Goal: Navigation & Orientation: Go to known website

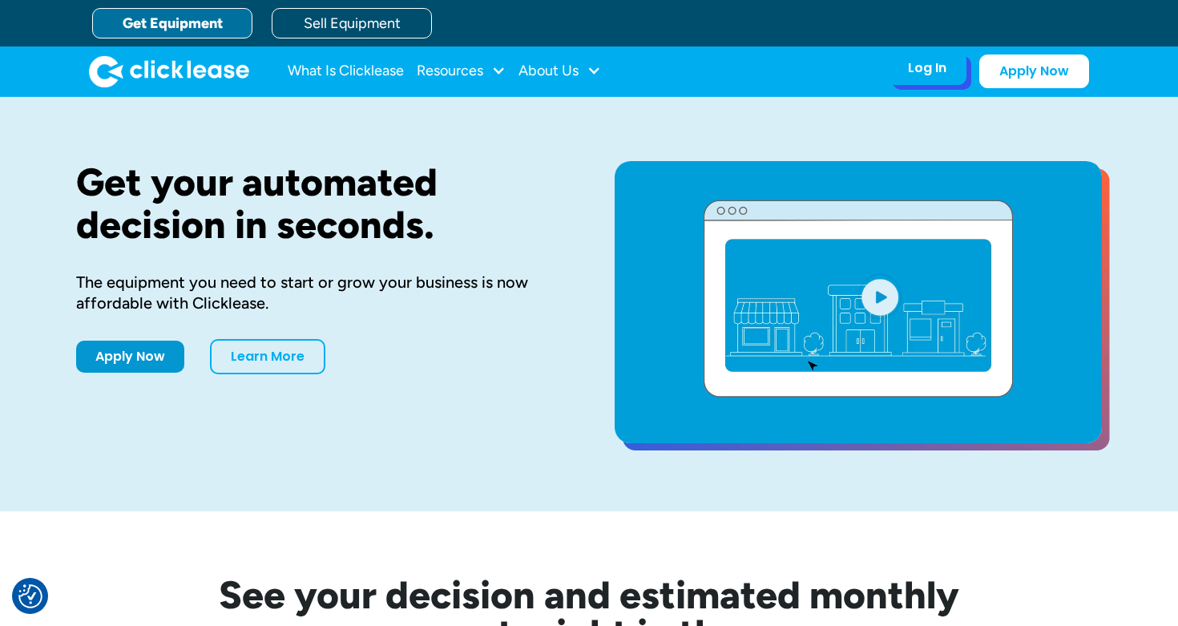
click at [948, 72] on div "Log In Account login I use Clicklease to get my equipment Partner Portal I offe…" at bounding box center [927, 68] width 79 height 34
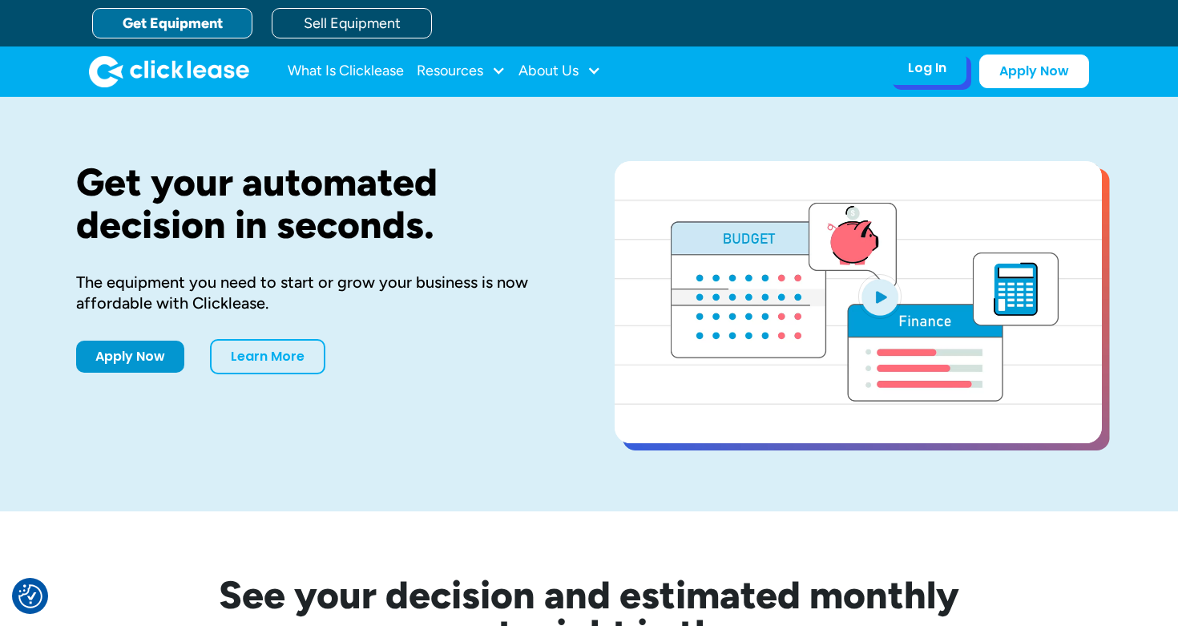
click at [941, 75] on div "Log In" at bounding box center [927, 68] width 38 height 16
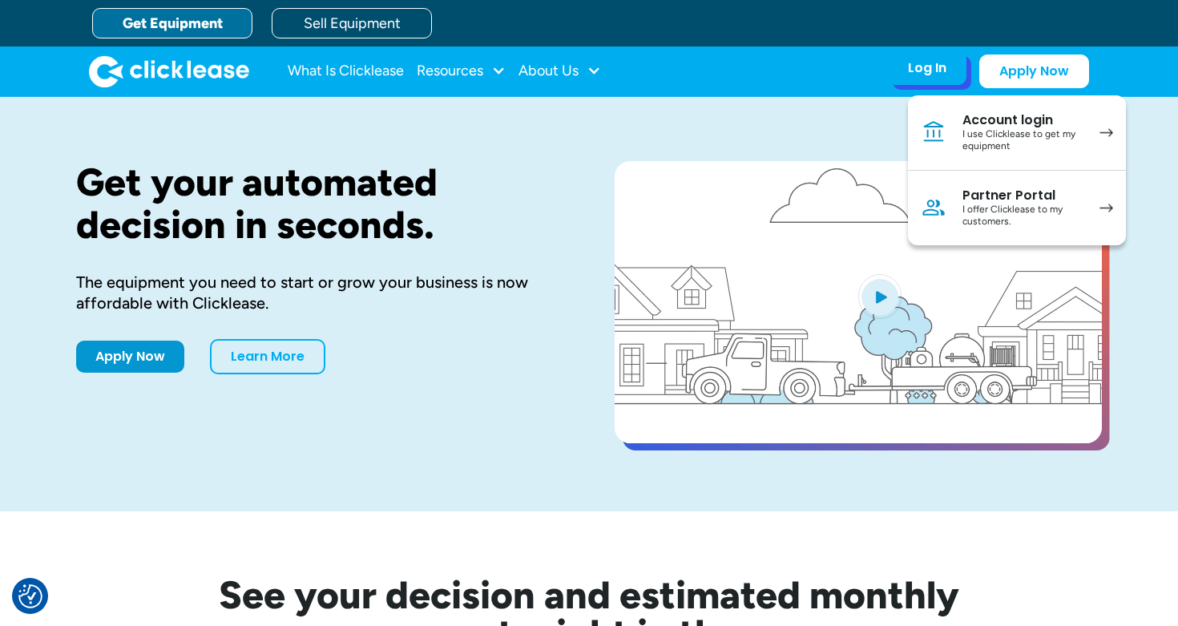
click at [984, 134] on div "I use Clicklease to get my equipment" at bounding box center [1023, 140] width 121 height 25
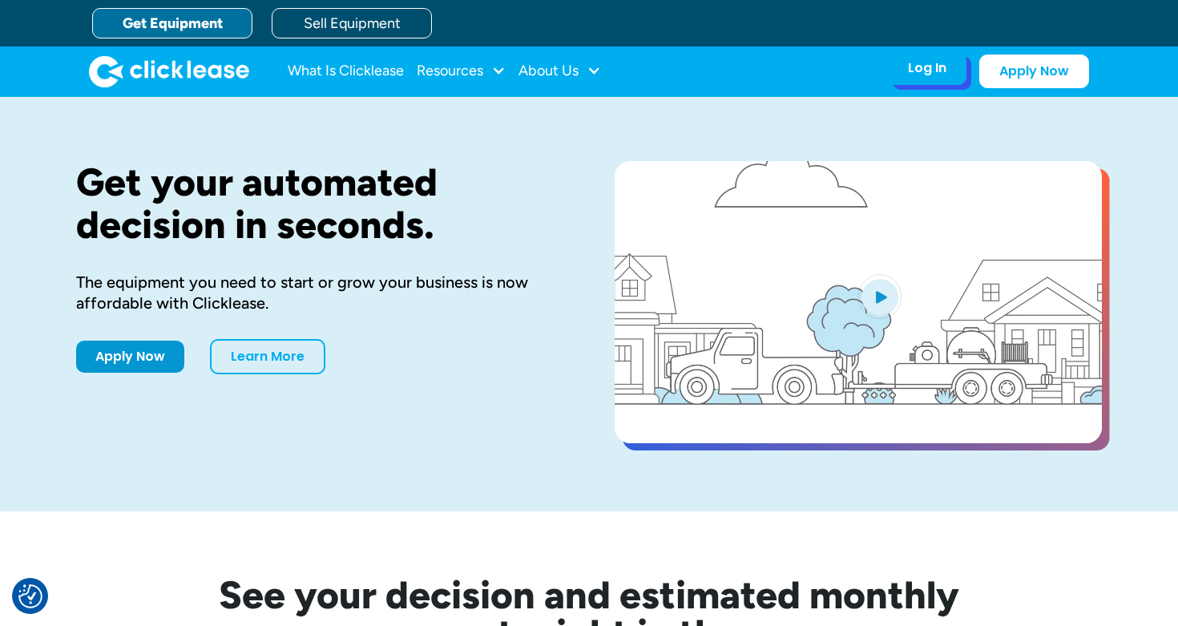
click at [949, 75] on div "Log In Account login I use Clicklease to get my equipment Partner Portal I offe…" at bounding box center [927, 68] width 79 height 34
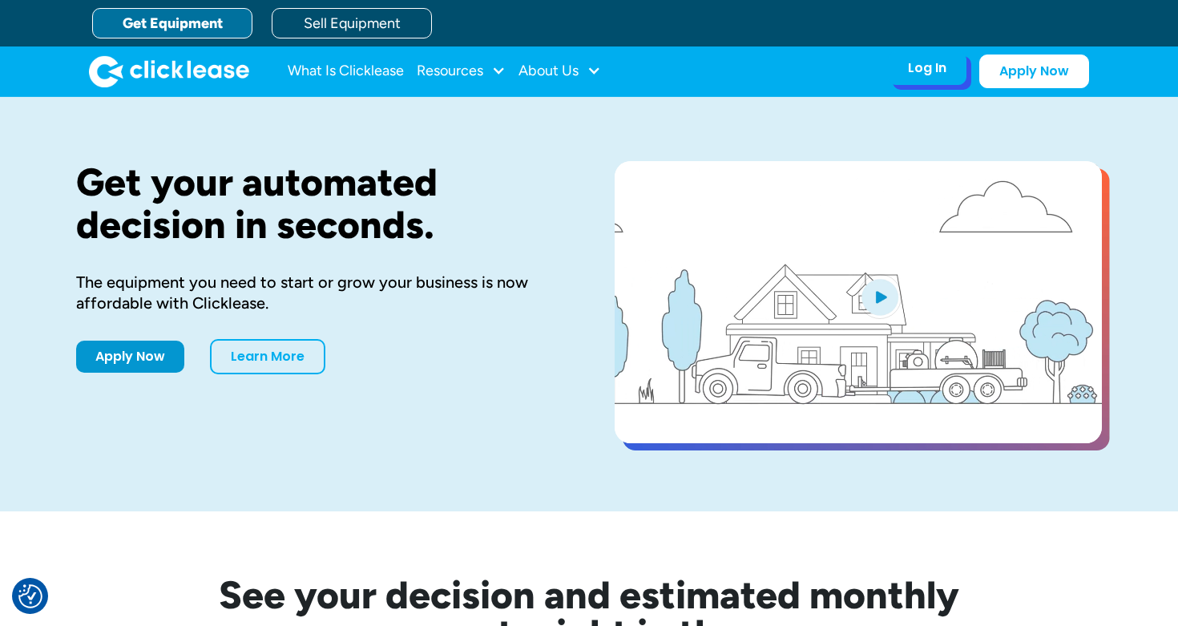
click at [916, 76] on div "Log In" at bounding box center [927, 68] width 38 height 16
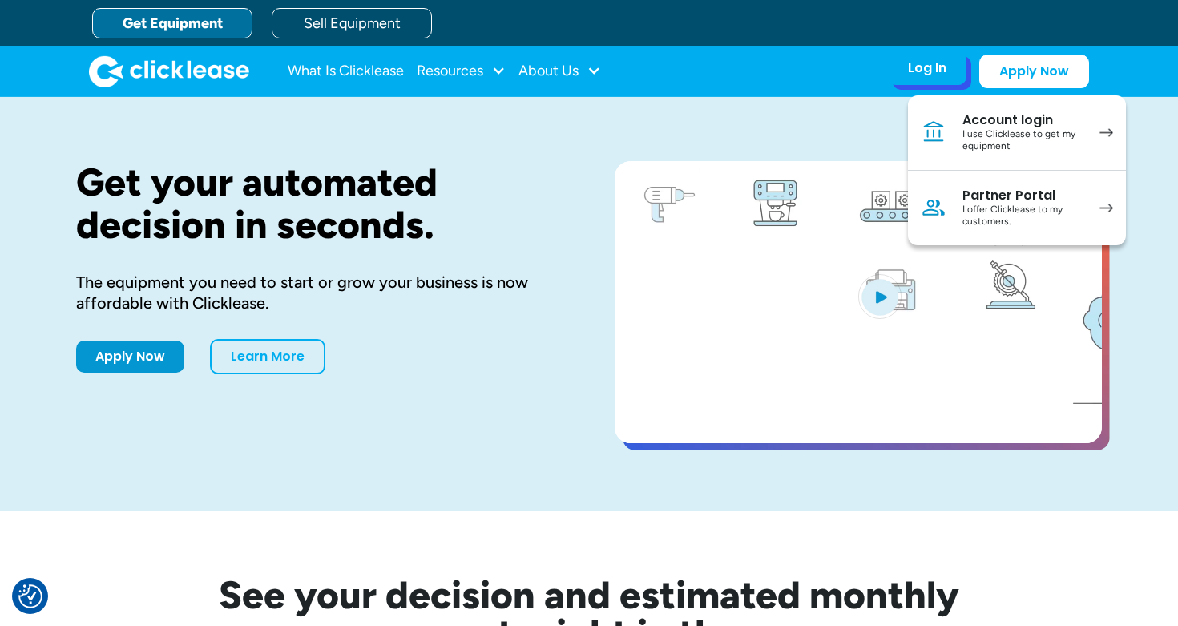
click at [967, 131] on div "I use Clicklease to get my equipment" at bounding box center [1023, 140] width 121 height 25
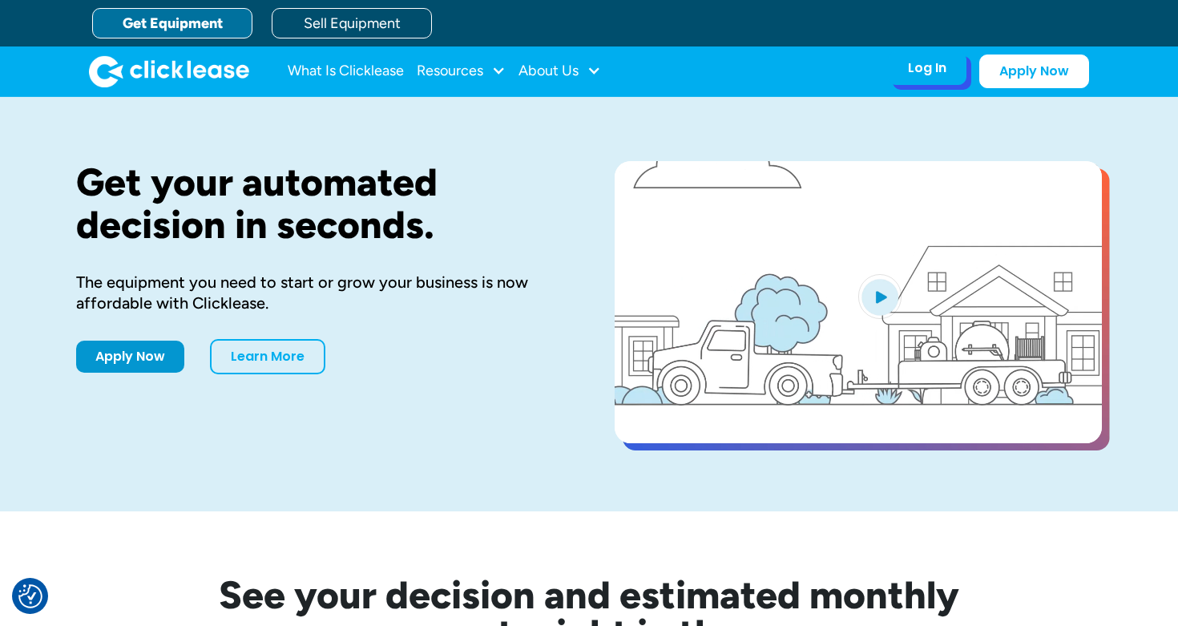
click at [935, 83] on div "Log In Account login I use Clicklease to get my equipment Partner Portal I offe…" at bounding box center [927, 68] width 79 height 34
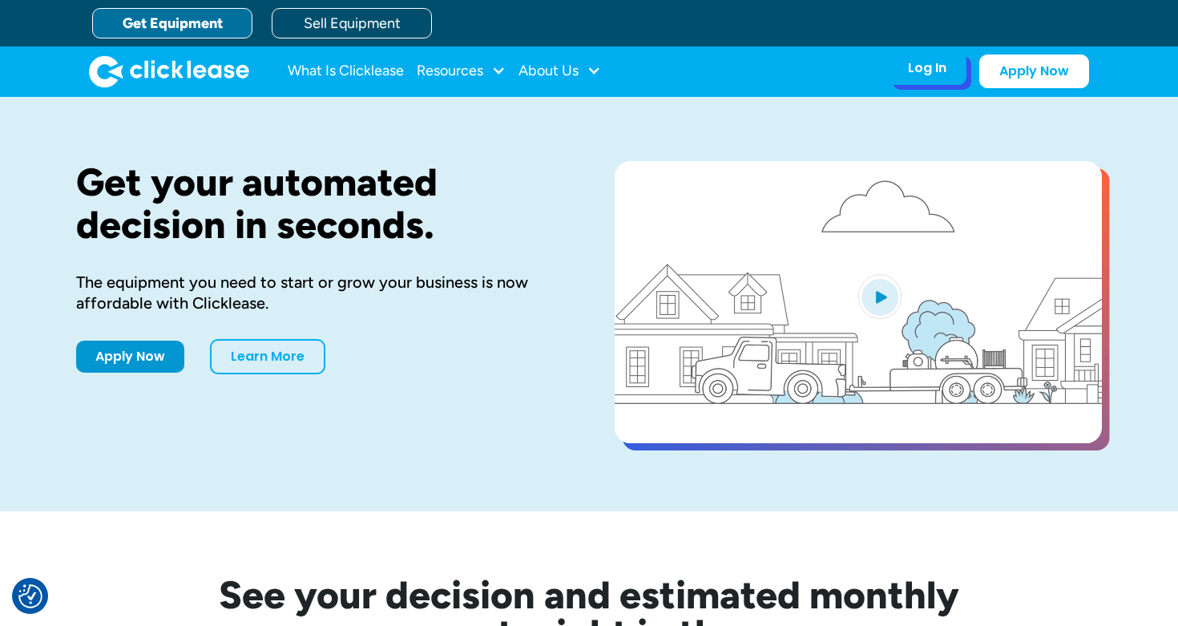
click at [929, 64] on div "Log In" at bounding box center [927, 68] width 38 height 16
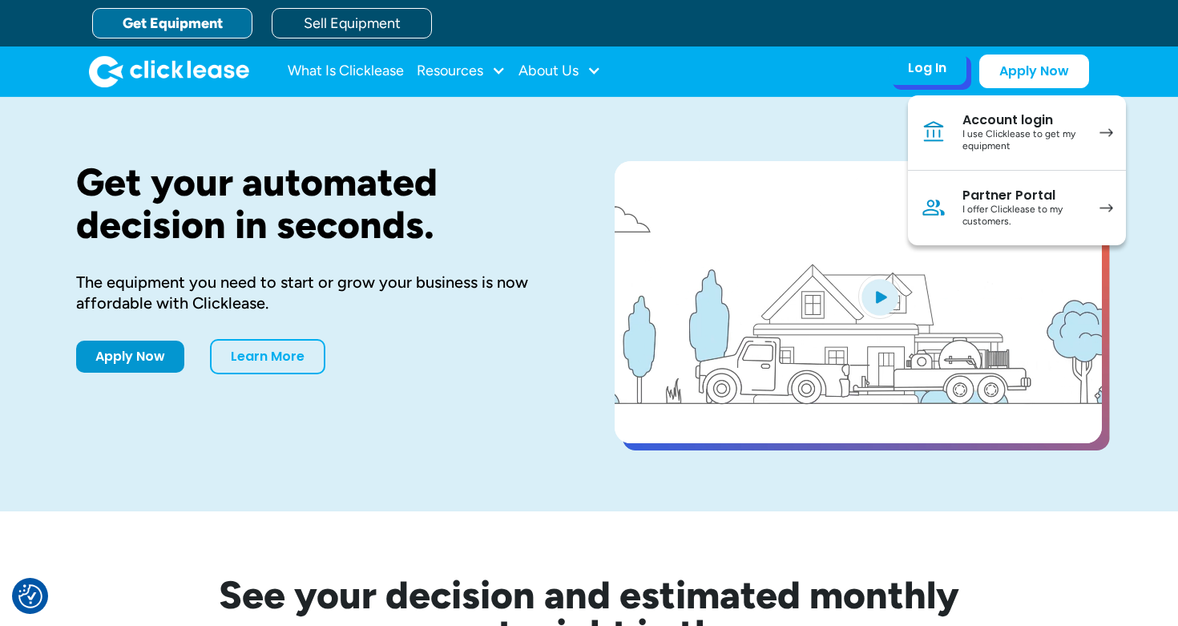
click at [964, 141] on div "I use Clicklease to get my equipment" at bounding box center [1023, 140] width 121 height 25
